Goal: Information Seeking & Learning: Learn about a topic

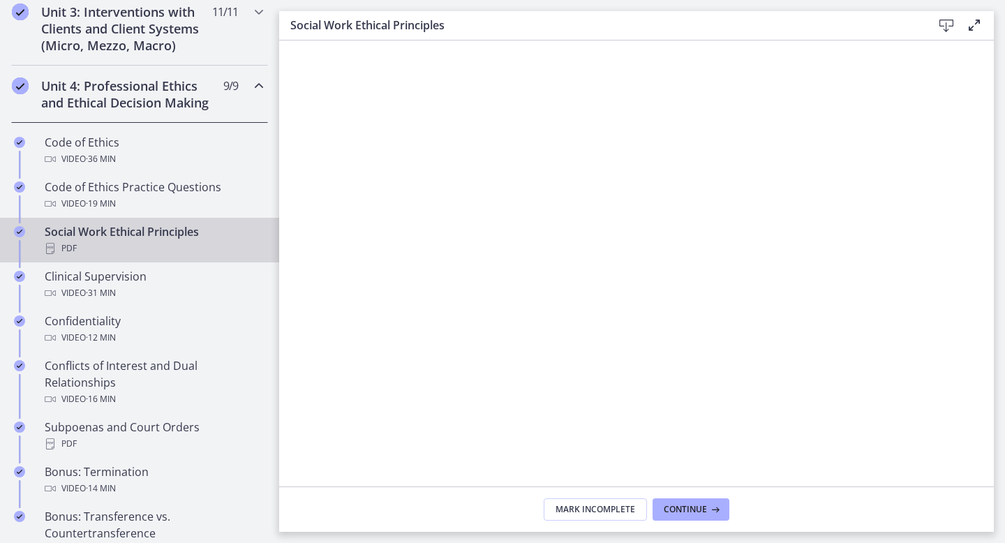
scroll to position [544, 0]
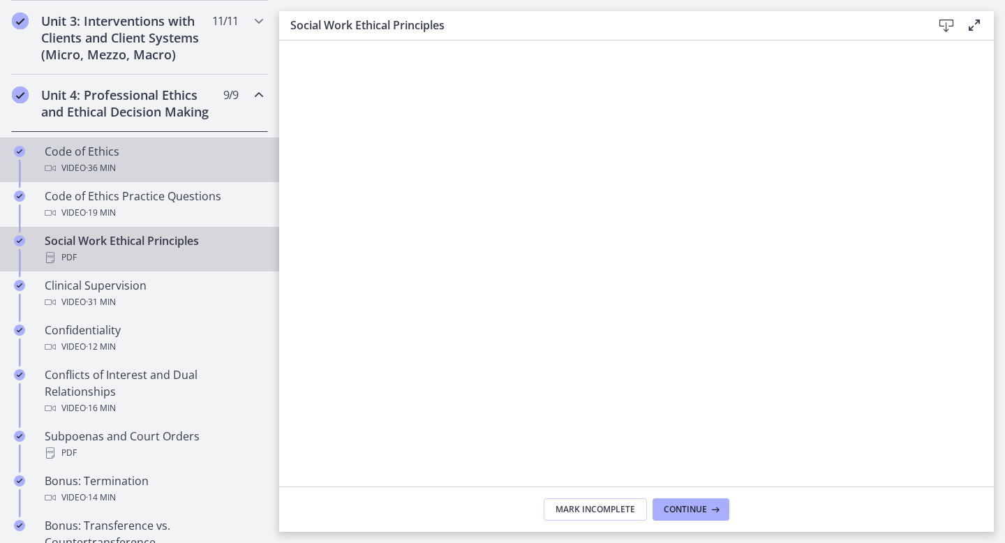
click at [126, 172] on div "Video · 36 min" at bounding box center [154, 168] width 218 height 17
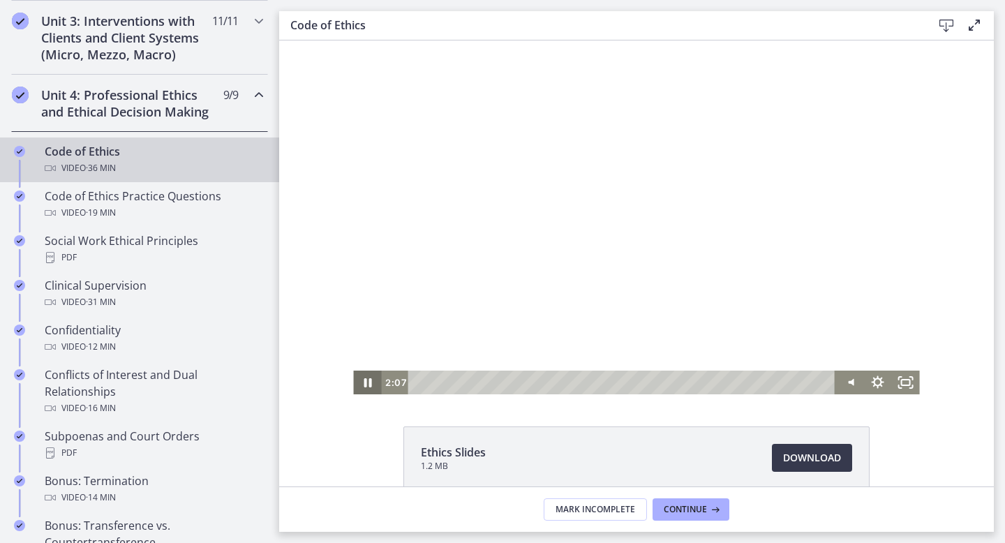
click at [366, 384] on icon "Pause" at bounding box center [367, 382] width 8 height 9
click at [370, 377] on icon "Play Video" at bounding box center [368, 382] width 33 height 29
click at [878, 389] on icon "Show settings menu" at bounding box center [878, 382] width 28 height 24
click at [874, 333] on span "Speed" at bounding box center [860, 335] width 35 height 24
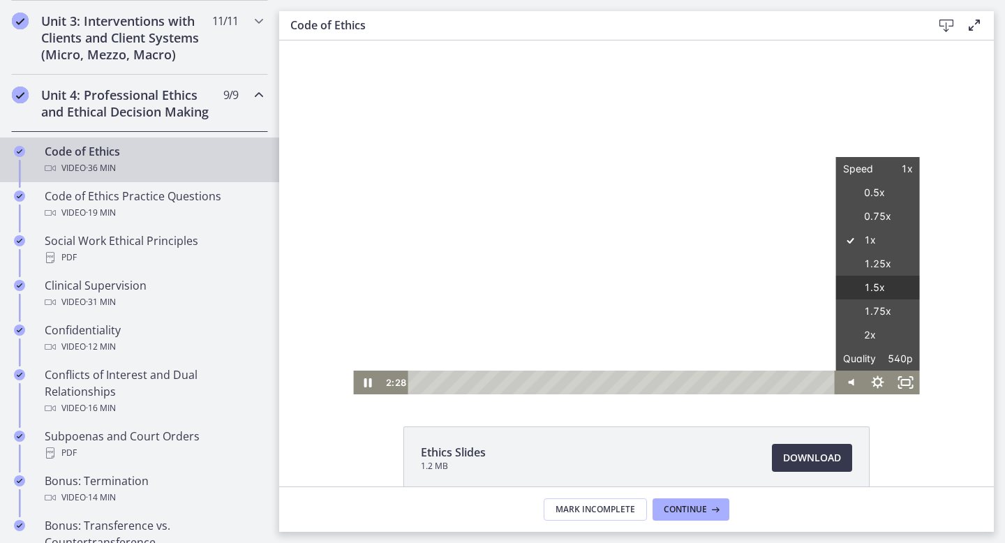
click at [885, 294] on label "1.5x" at bounding box center [878, 288] width 84 height 24
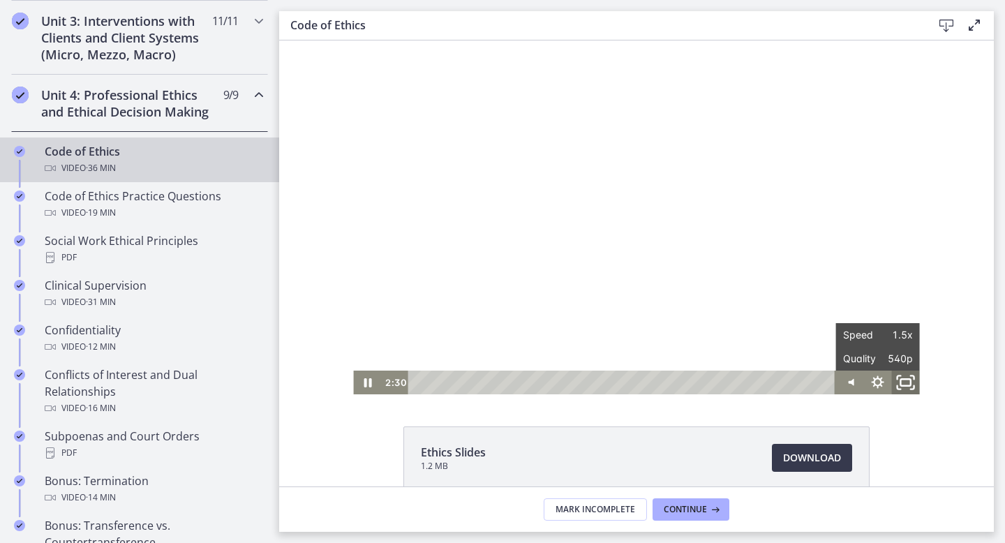
click at [904, 382] on icon "Fullscreen" at bounding box center [905, 382] width 33 height 29
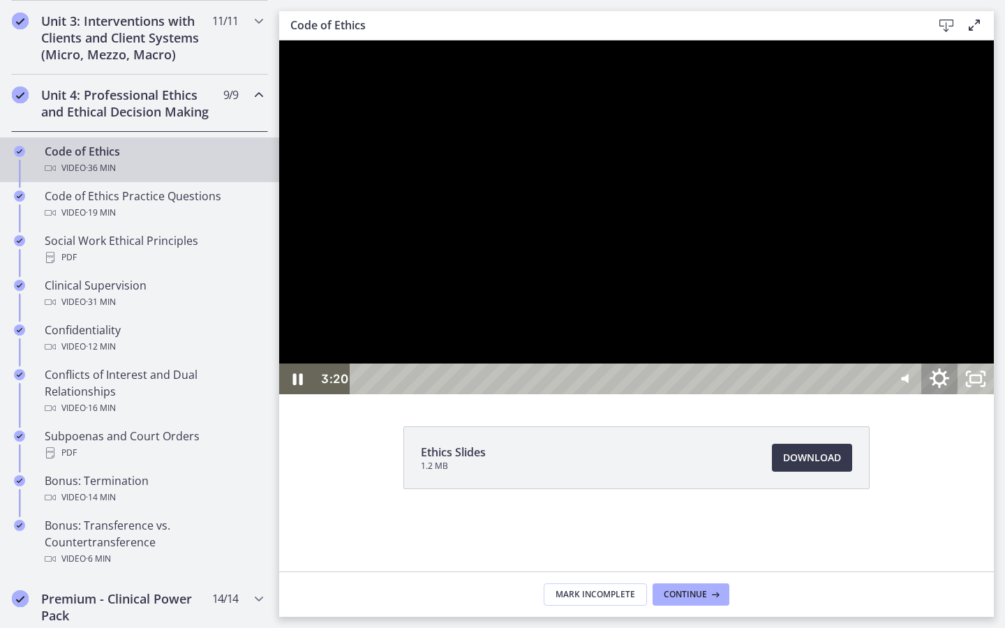
click at [949, 388] on icon "Show settings menu" at bounding box center [939, 378] width 20 height 20
click at [984, 333] on span "1.5x" at bounding box center [961, 317] width 45 height 31
click at [993, 303] on label "1.75x" at bounding box center [939, 287] width 109 height 32
click at [993, 394] on div at bounding box center [636, 217] width 714 height 354
click at [687, 377] on div at bounding box center [636, 217] width 714 height 354
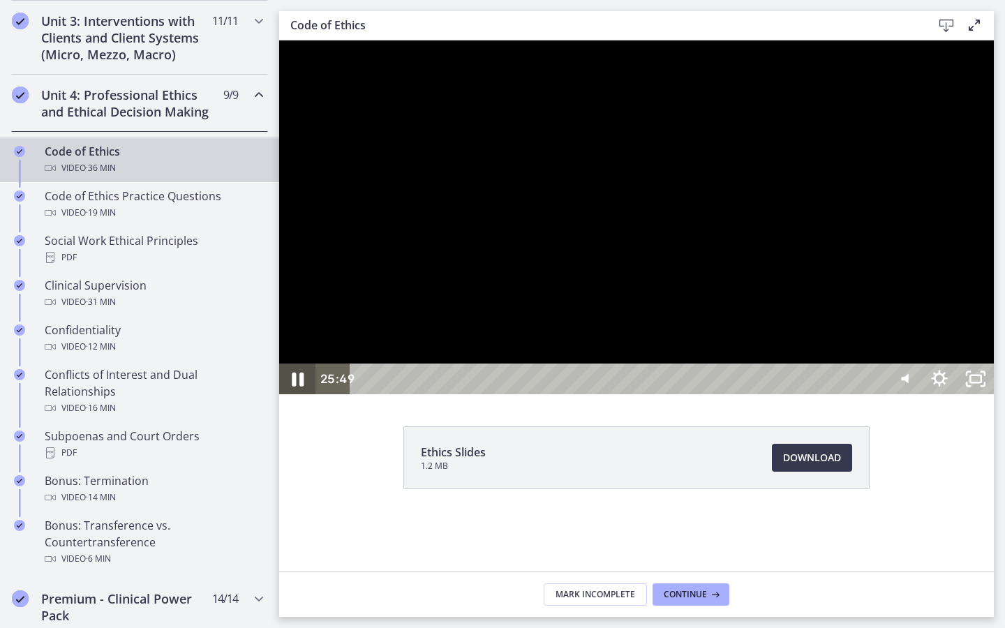
click at [299, 398] on icon "Pause" at bounding box center [297, 379] width 43 height 37
click at [299, 398] on icon "Play Video" at bounding box center [298, 379] width 43 height 37
click at [292, 398] on icon "Pause" at bounding box center [297, 379] width 43 height 37
click at [292, 398] on icon "Play Video" at bounding box center [298, 379] width 43 height 37
click at [997, 398] on icon "Unfullscreen" at bounding box center [975, 379] width 43 height 37
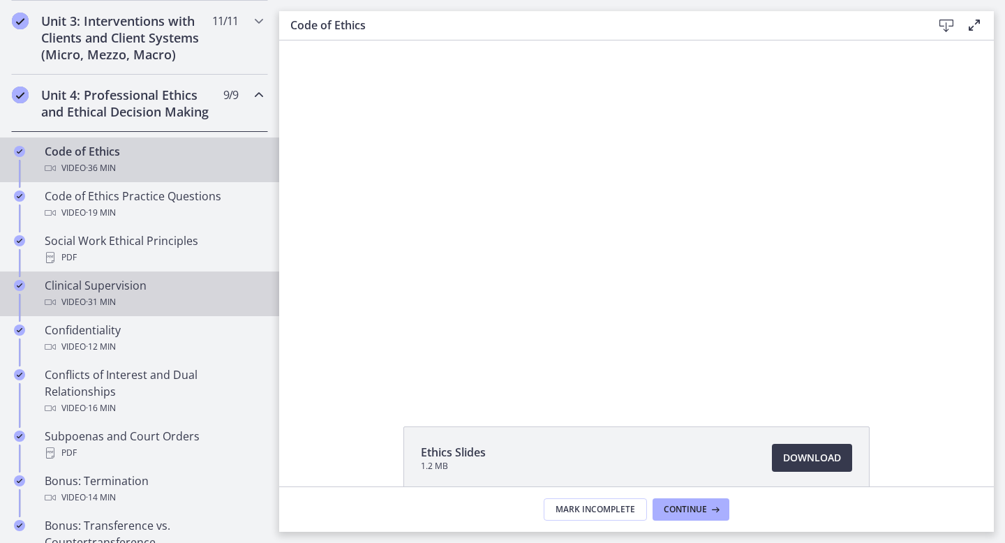
click at [133, 292] on div "Clinical Supervision Video · 31 min" at bounding box center [154, 293] width 218 height 33
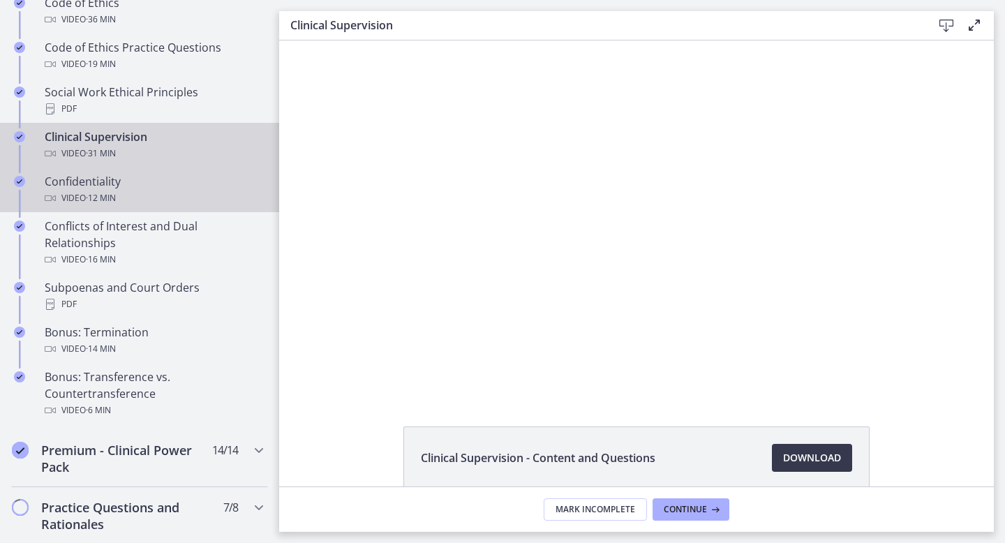
scroll to position [695, 0]
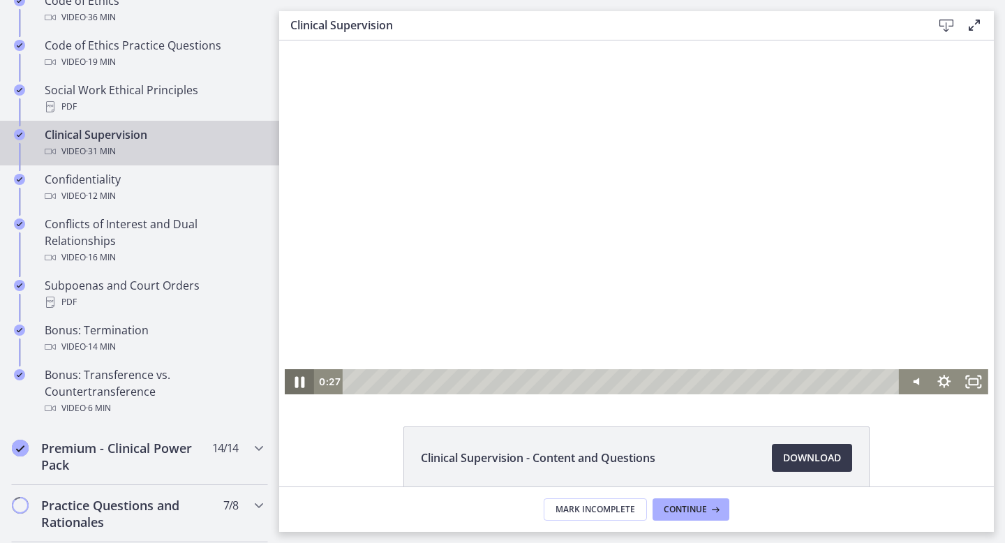
click at [301, 387] on icon "Pause" at bounding box center [299, 381] width 35 height 30
